Goal: Task Accomplishment & Management: Use online tool/utility

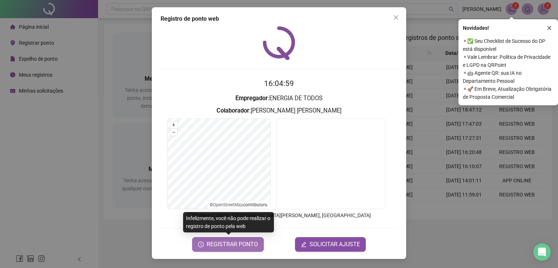
click at [238, 244] on span "REGISTRAR PONTO" at bounding box center [232, 244] width 51 height 9
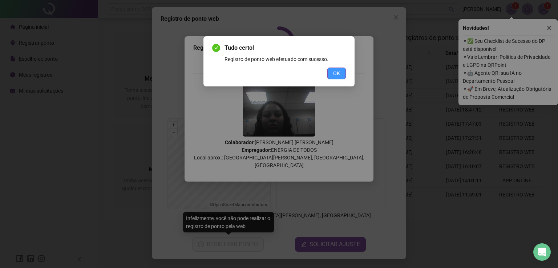
click at [338, 72] on span "OK" at bounding box center [336, 73] width 7 height 8
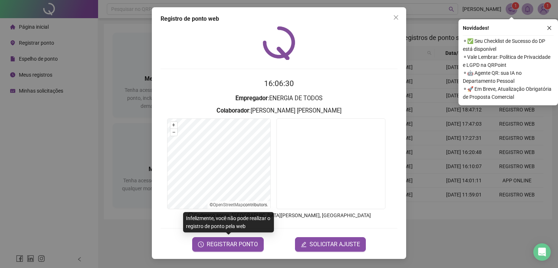
click at [71, 150] on div "Registro de ponto web 16:06:30 Empregador : ENERGIA DE TODOS Colaborador : [PER…" at bounding box center [279, 134] width 558 height 268
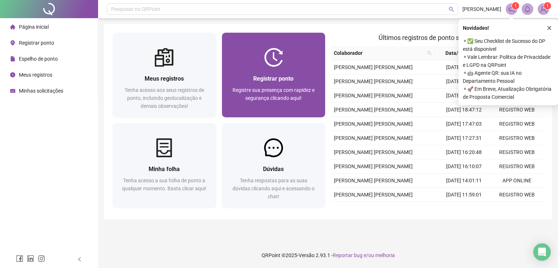
click at [279, 76] on span "Registrar ponto" at bounding box center [273, 78] width 40 height 7
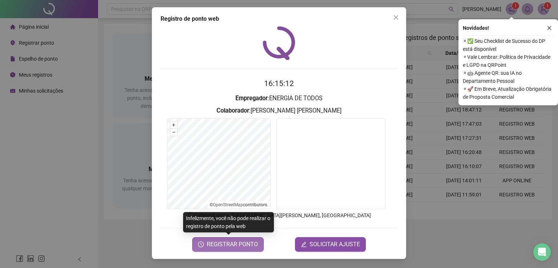
click at [228, 243] on span "REGISTRAR PONTO" at bounding box center [232, 244] width 51 height 9
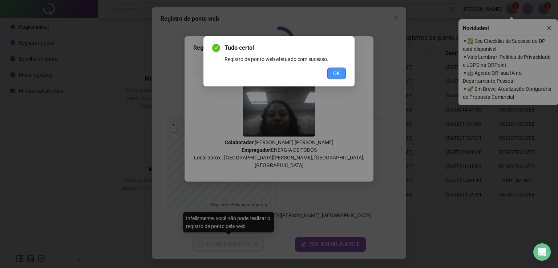
click at [342, 72] on button "OK" at bounding box center [336, 74] width 19 height 12
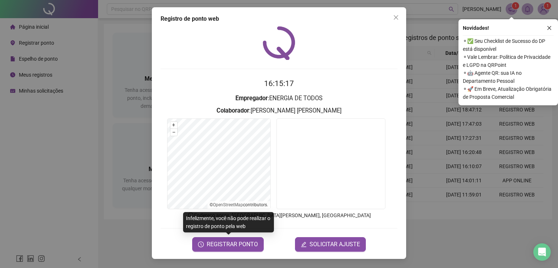
click at [52, 150] on div "Registro de ponto web 16:15:17 Empregador : ENERGIA DE TODOS Colaborador : [PER…" at bounding box center [279, 134] width 558 height 268
